Goal: Navigation & Orientation: Find specific page/section

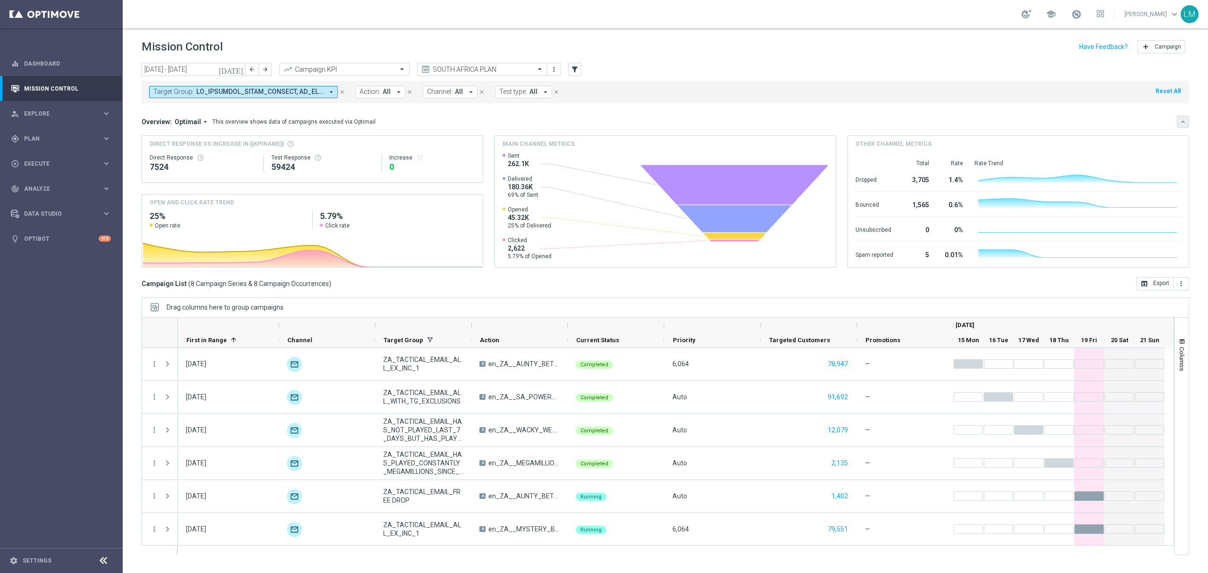
click at [1184, 121] on icon "keyboard_arrow_down" at bounding box center [1183, 121] width 7 height 7
